Goal: Task Accomplishment & Management: Manage account settings

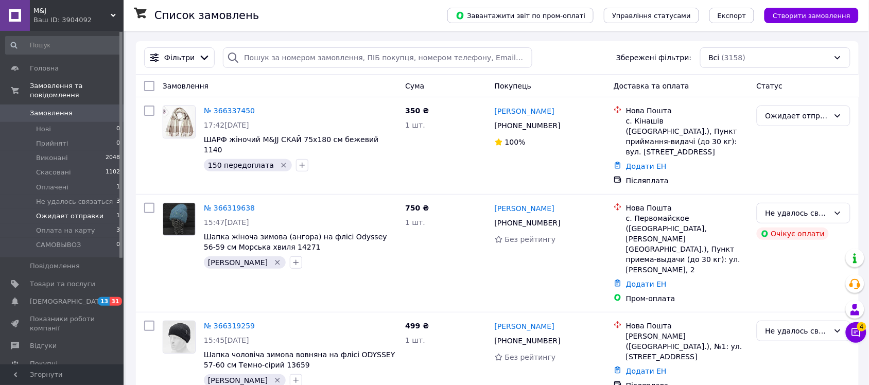
click at [80, 212] on span "Ожидает отправки" at bounding box center [69, 216] width 67 height 9
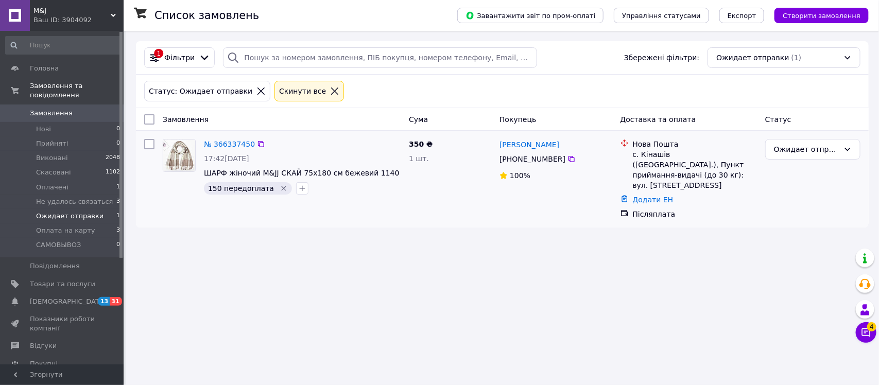
click at [189, 150] on img at bounding box center [179, 156] width 32 height 32
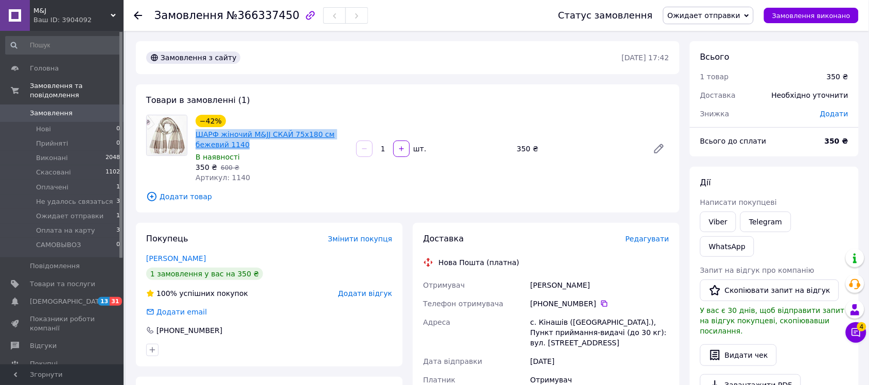
drag, startPoint x: 250, startPoint y: 147, endPoint x: 199, endPoint y: 136, distance: 52.5
click at [199, 136] on span "ШАРФ жіночий M&JJ СКАЙ 75х180 см бежевий 1140" at bounding box center [272, 139] width 152 height 21
copy link "ШАРФ жіночий M&JJ СКАЙ 75х180 см бежевий 1140"
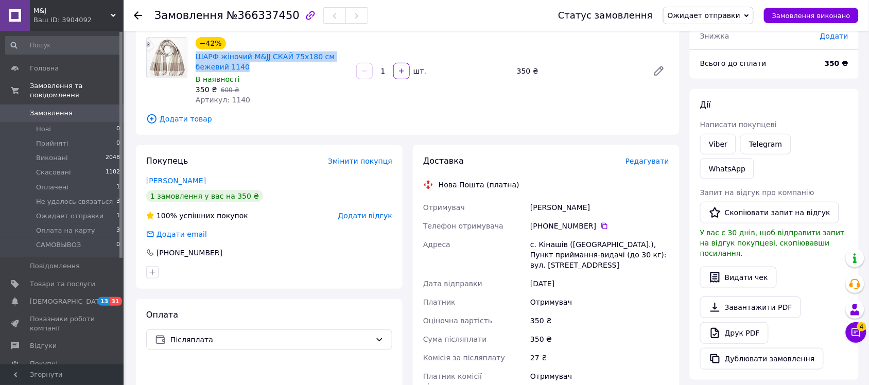
scroll to position [47, 0]
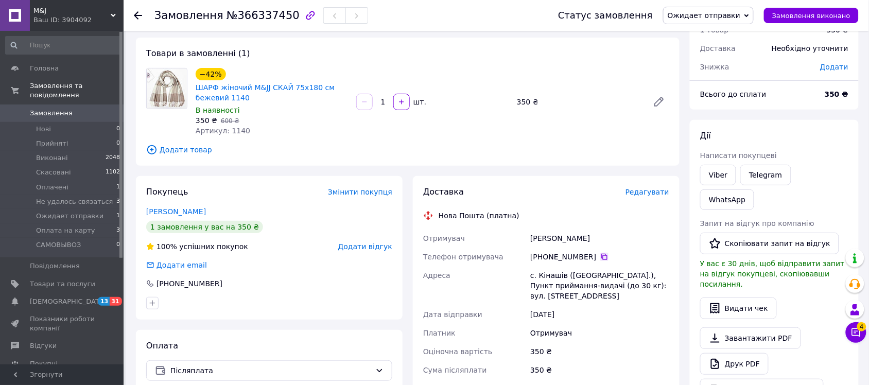
click at [600, 256] on icon at bounding box center [604, 257] width 8 height 8
drag, startPoint x: 574, startPoint y: 238, endPoint x: 528, endPoint y: 240, distance: 45.9
click at [528, 240] on div "Худин Ірина" at bounding box center [599, 238] width 143 height 19
copy div "Худин Ірина"
drag, startPoint x: 565, startPoint y: 276, endPoint x: 537, endPoint y: 275, distance: 27.8
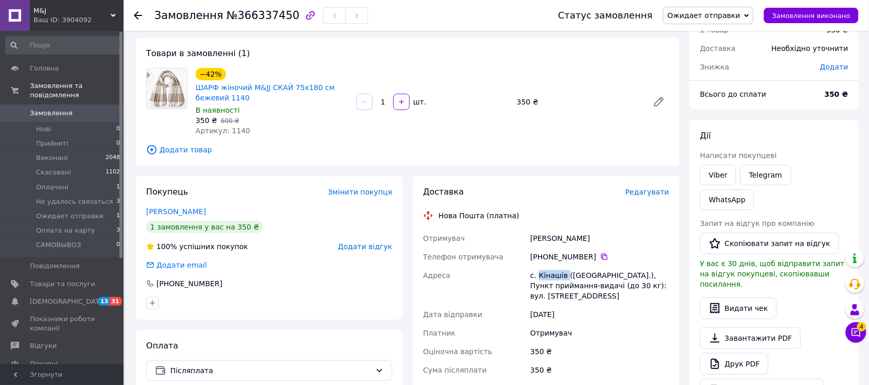
click at [537, 275] on div "с. Кінашів (Івано-Франківська обл.), Пункт приймання-видачі (до 30 кг): вул. Сі…" at bounding box center [599, 285] width 143 height 39
copy div "Кінашів"
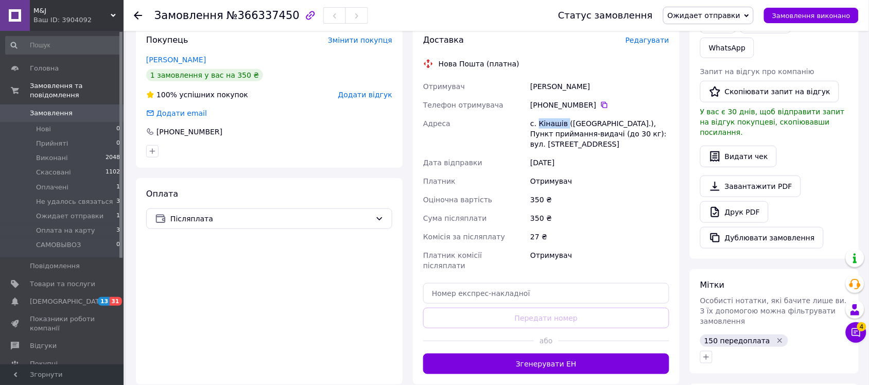
scroll to position [261, 0]
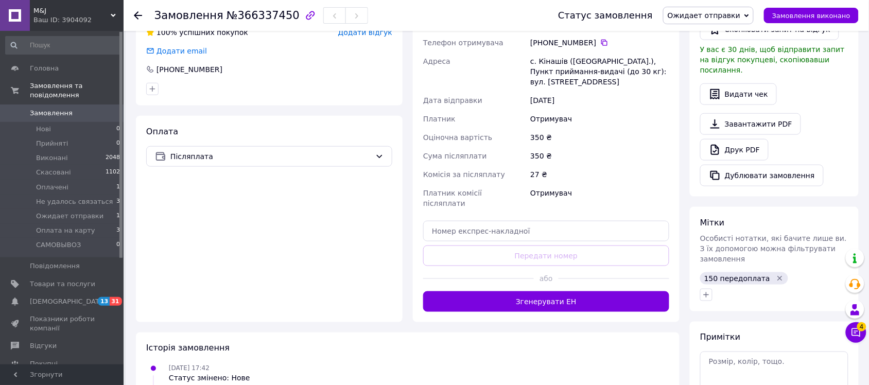
click at [549, 207] on div "Доставка Редагувати Нова Пошта (платна) Отримувач Худин Ірина Телефон отримувач…" at bounding box center [546, 142] width 246 height 340
click at [550, 221] on input "text" at bounding box center [546, 231] width 246 height 21
paste input "20451269213570"
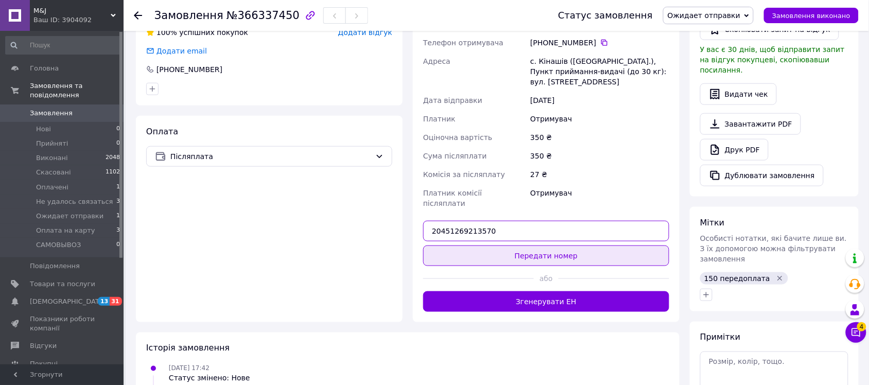
type input "20451269213570"
click at [574, 248] on button "Передати номер" at bounding box center [546, 256] width 246 height 21
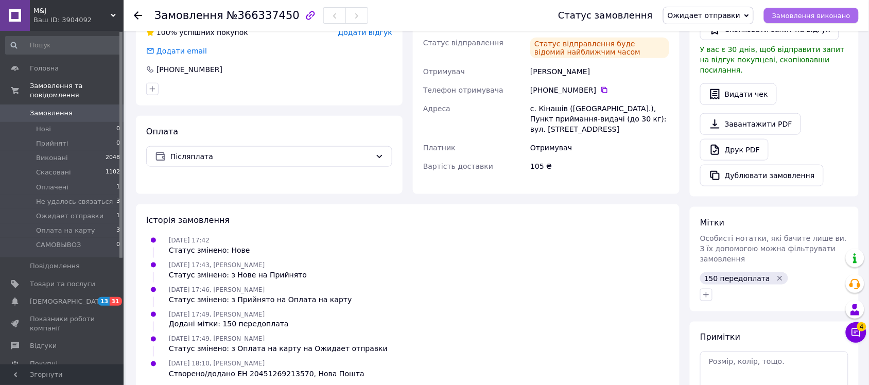
click at [800, 16] on span "Замовлення виконано" at bounding box center [811, 16] width 78 height 8
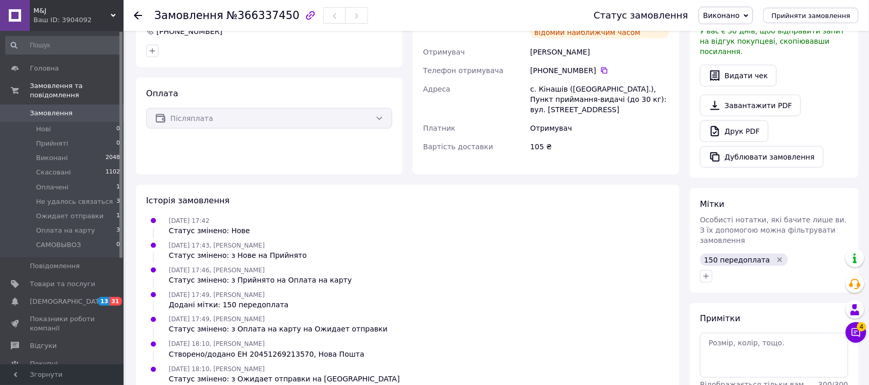
scroll to position [242, 0]
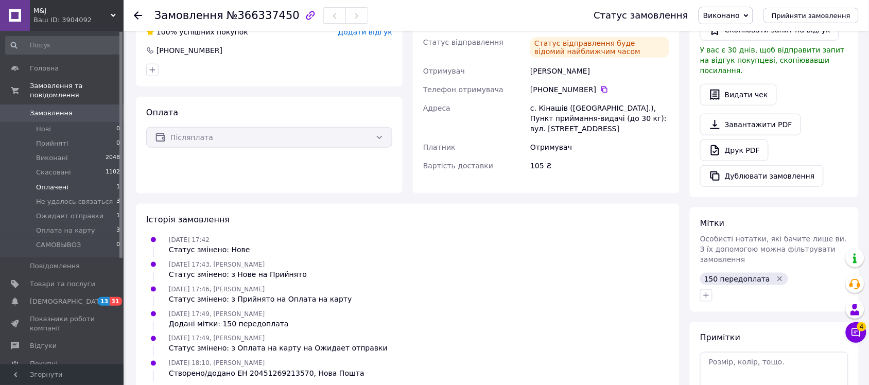
click at [49, 183] on span "Оплачені" at bounding box center [52, 187] width 32 height 9
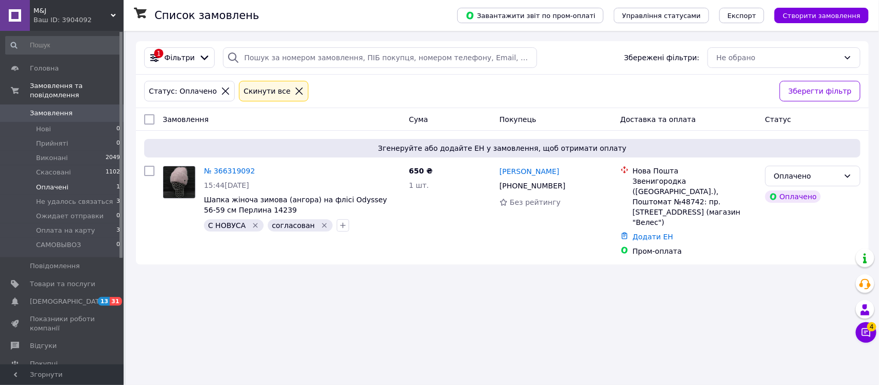
click at [114, 16] on use at bounding box center [113, 15] width 5 height 3
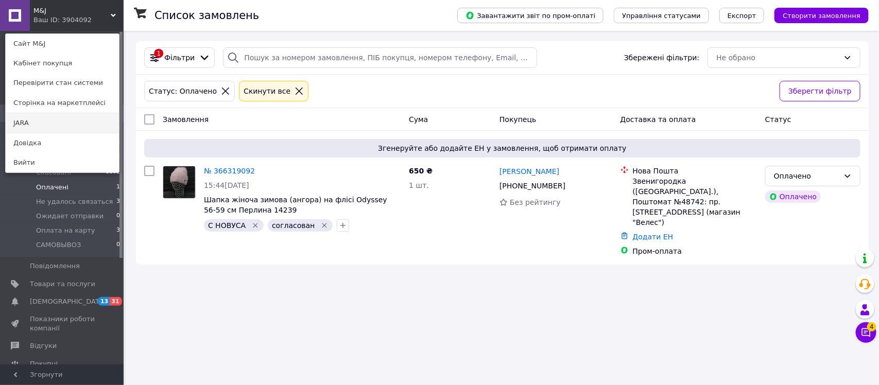
click at [88, 117] on link "JARA" at bounding box center [62, 123] width 113 height 20
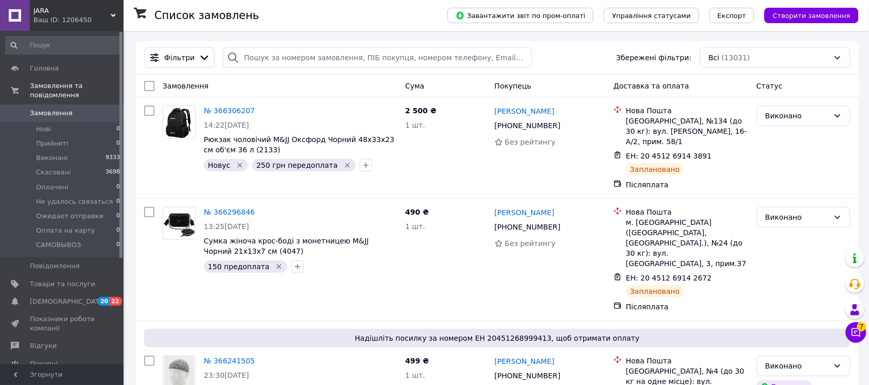
click at [116, 9] on div "[PERSON_NAME] ID: 1206450" at bounding box center [77, 15] width 94 height 31
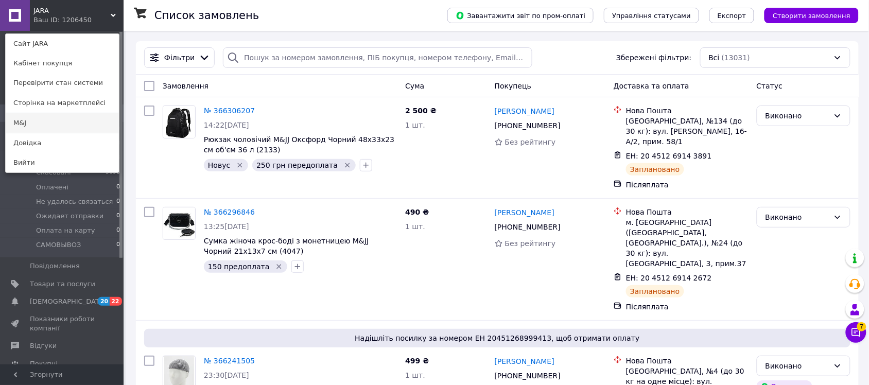
click at [109, 124] on link "M&J" at bounding box center [62, 123] width 113 height 20
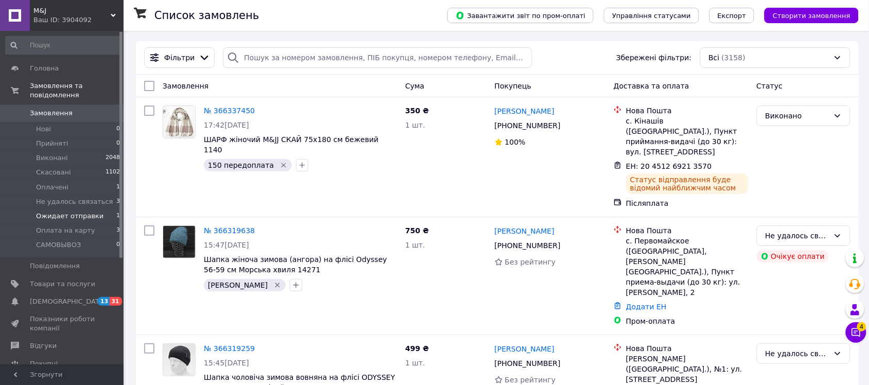
click at [84, 212] on span "Ожидает отправки" at bounding box center [69, 216] width 67 height 9
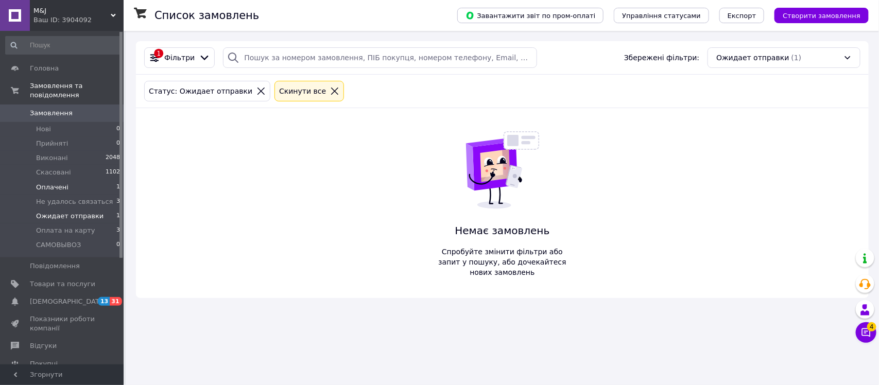
click at [62, 183] on span "Оплачені" at bounding box center [52, 187] width 32 height 9
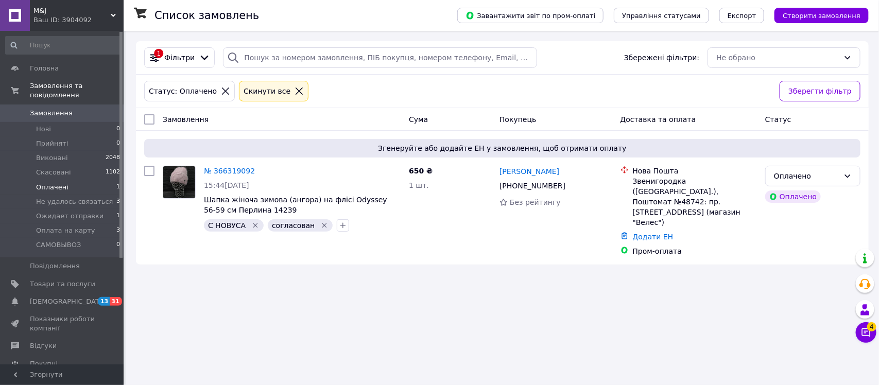
click at [46, 105] on link "Замовлення 0" at bounding box center [63, 114] width 126 height 18
